Goal: Find specific page/section

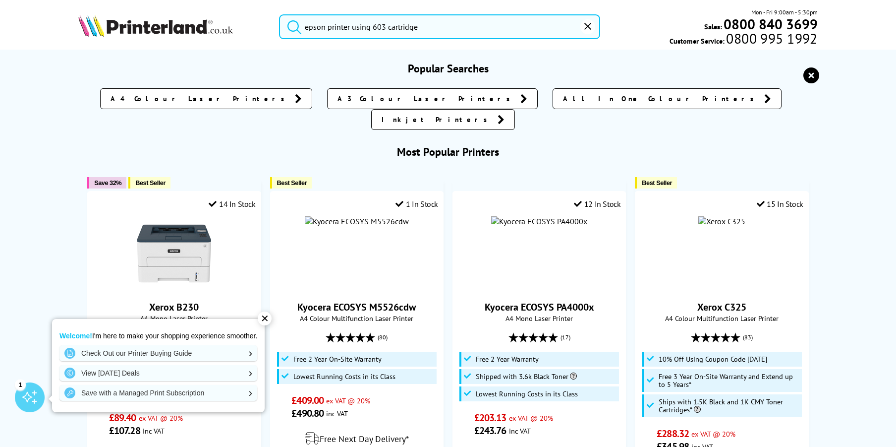
click at [426, 28] on input "epson printer using 603 cartridge" at bounding box center [439, 26] width 321 height 25
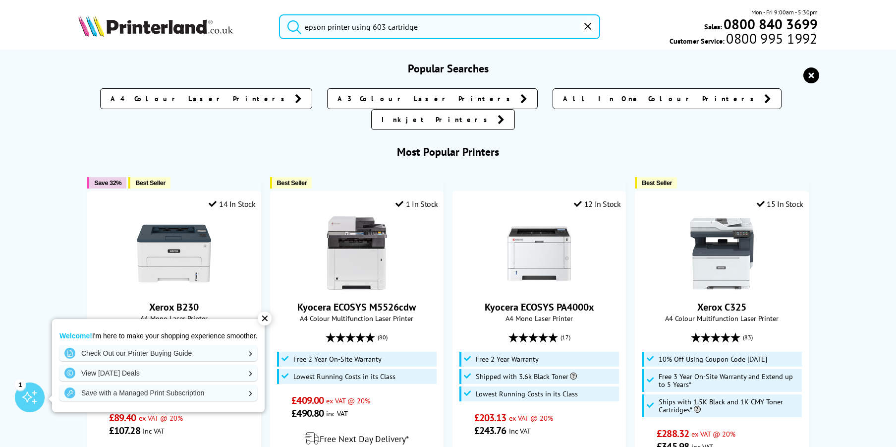
click at [287, 23] on icon "submit" at bounding box center [294, 26] width 15 height 15
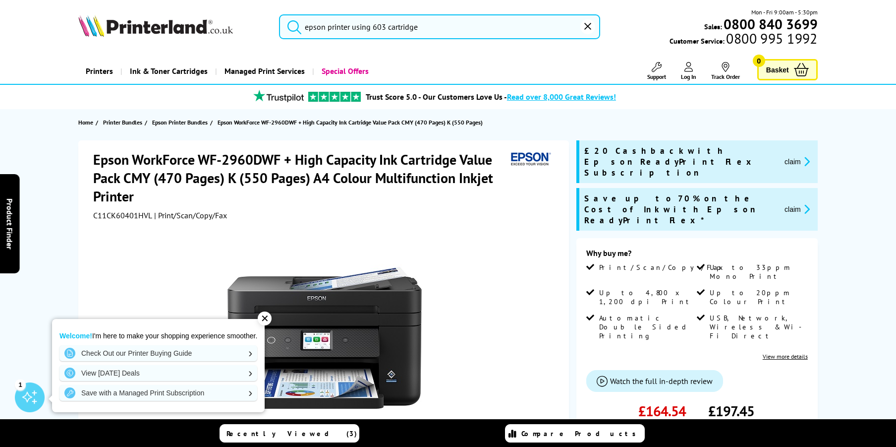
click at [287, 26] on icon "submit" at bounding box center [294, 26] width 15 height 15
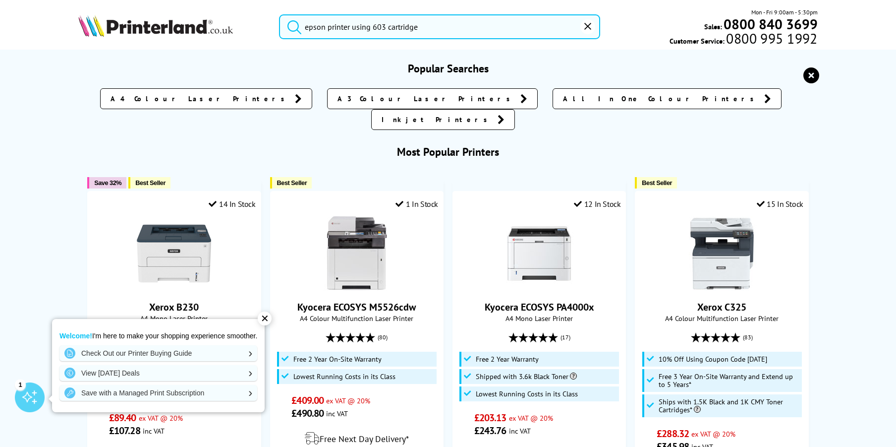
click at [426, 24] on input "epson printer using 603 cartridge" at bounding box center [439, 26] width 321 height 25
click at [280, 14] on button "submit" at bounding box center [292, 25] width 25 height 22
